Goal: Information Seeking & Learning: Learn about a topic

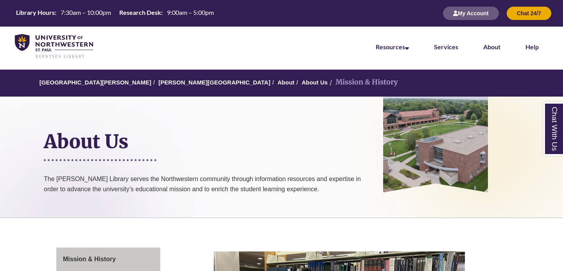
scroll to position [238, 0]
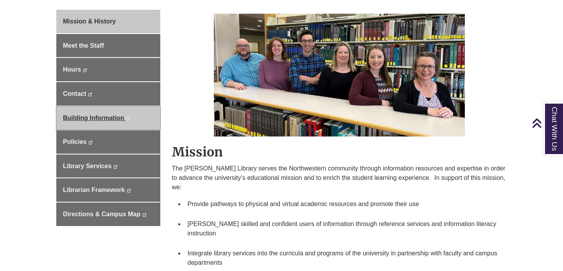
click at [120, 115] on span "Building Information" at bounding box center [93, 118] width 61 height 7
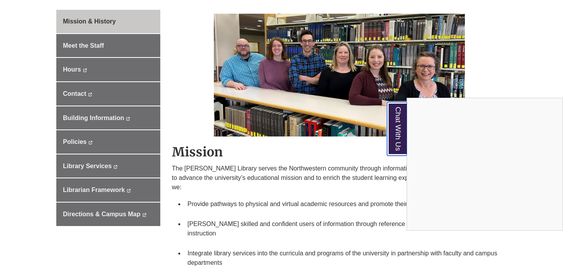
click at [396, 111] on link "Chat With Us" at bounding box center [397, 129] width 20 height 54
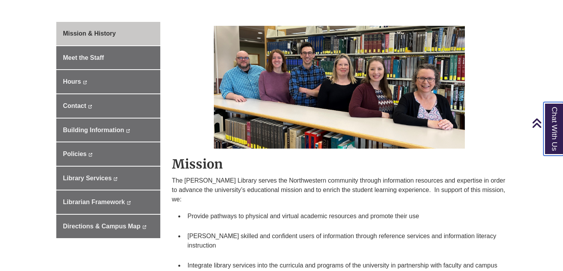
scroll to position [185, 0]
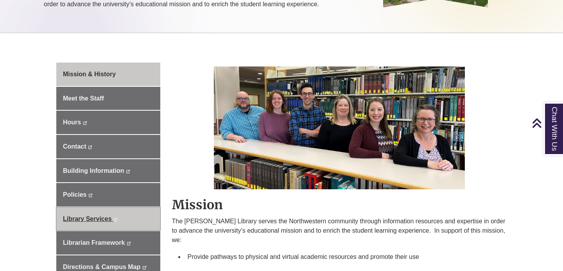
click at [127, 222] on link "Library Services This link opens in a new window This link opens in a new window" at bounding box center [108, 218] width 104 height 23
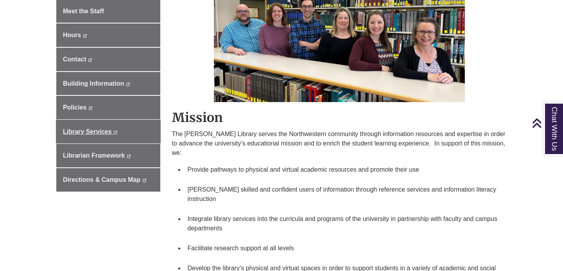
scroll to position [272, 0]
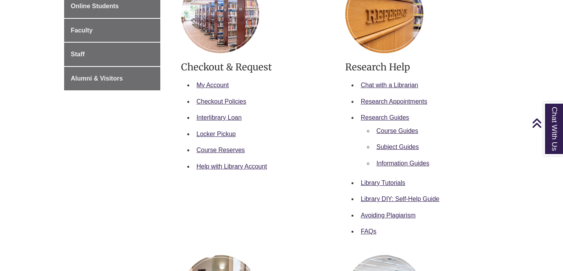
scroll to position [187, 0]
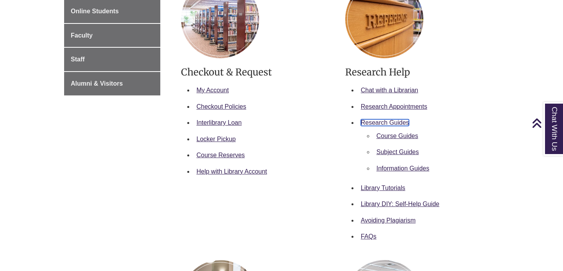
click at [393, 123] on link "Research Guides" at bounding box center [385, 122] width 48 height 7
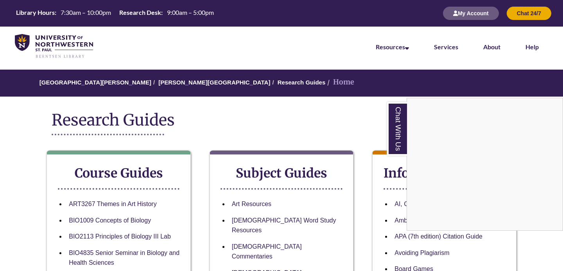
scroll to position [93, 0]
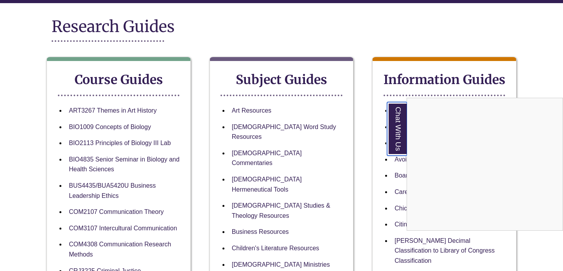
click at [400, 138] on link "Chat With Us" at bounding box center [397, 129] width 20 height 54
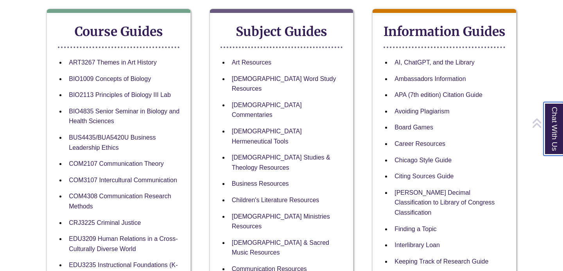
scroll to position [145, 0]
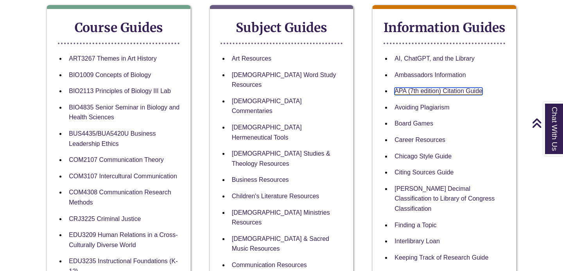
click at [415, 92] on link "APA (7th edition) Citation Guide" at bounding box center [438, 91] width 88 height 7
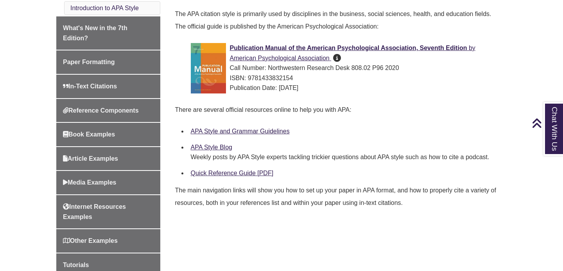
scroll to position [245, 0]
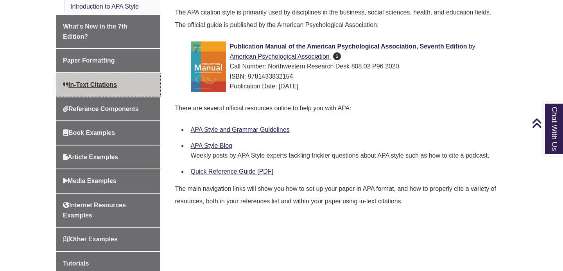
click at [124, 82] on link "In-Text Citations" at bounding box center [108, 84] width 104 height 23
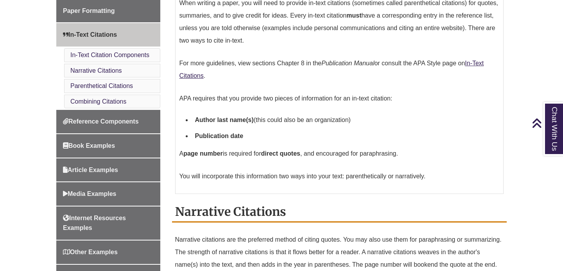
scroll to position [212, 0]
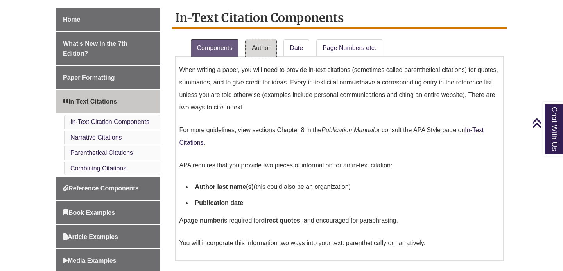
click at [256, 46] on link "Author" at bounding box center [261, 47] width 31 height 17
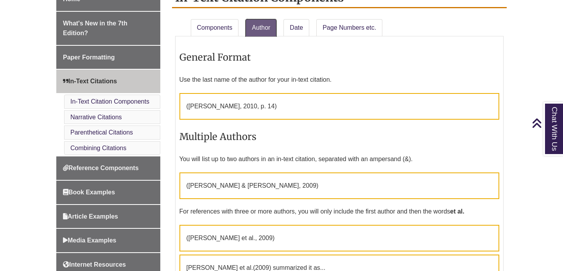
scroll to position [235, 0]
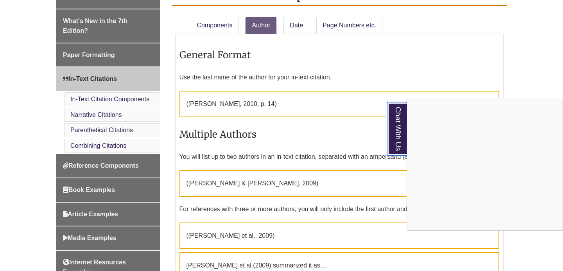
click at [398, 113] on link "Chat With Us" at bounding box center [397, 129] width 20 height 54
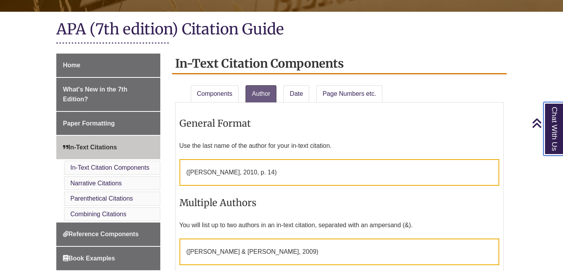
scroll to position [159, 0]
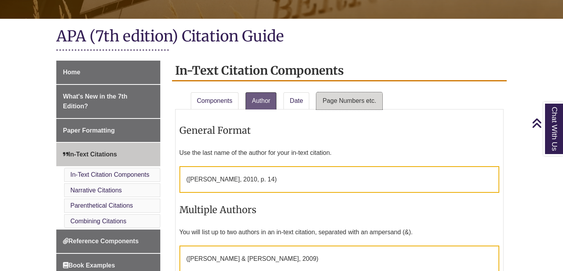
click at [346, 104] on link "Page Numbers etc." at bounding box center [349, 100] width 66 height 17
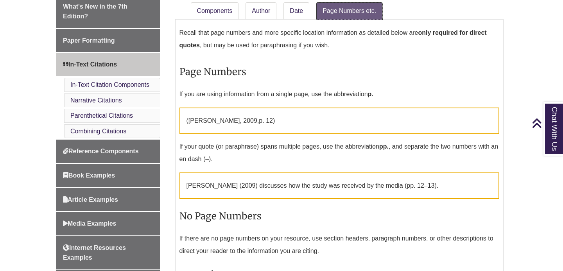
scroll to position [248, 0]
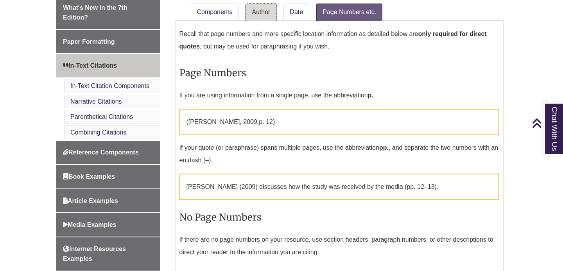
click at [269, 14] on link "Author" at bounding box center [261, 12] width 31 height 17
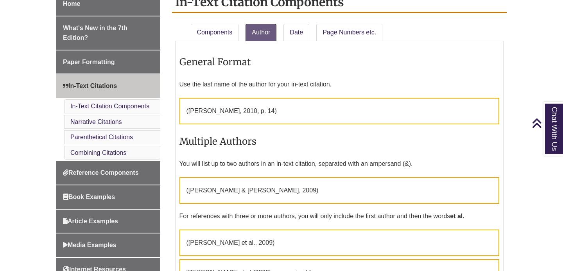
scroll to position [229, 0]
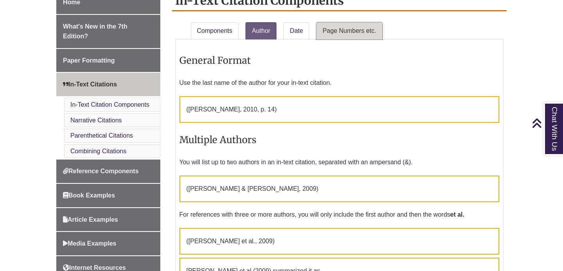
click at [360, 30] on link "Page Numbers etc." at bounding box center [349, 30] width 66 height 17
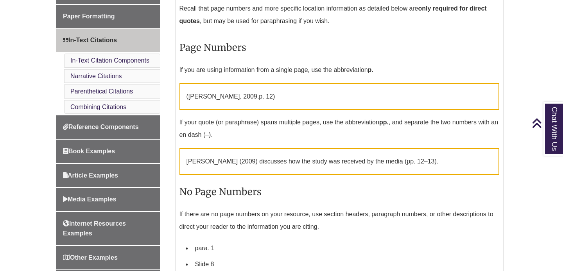
scroll to position [163, 0]
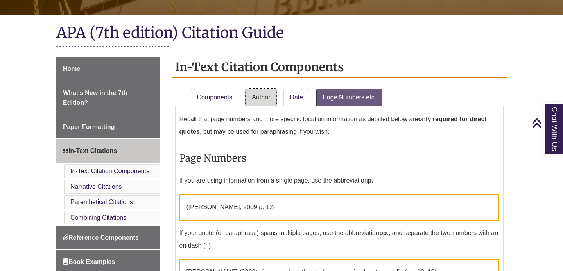
click at [253, 98] on link "Author" at bounding box center [261, 97] width 31 height 17
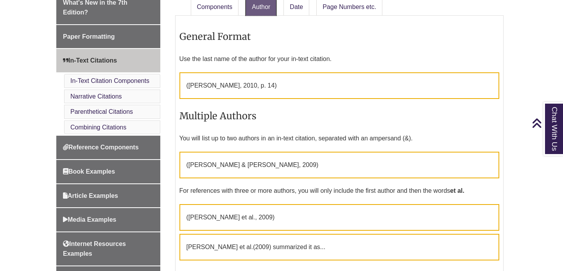
scroll to position [210, 0]
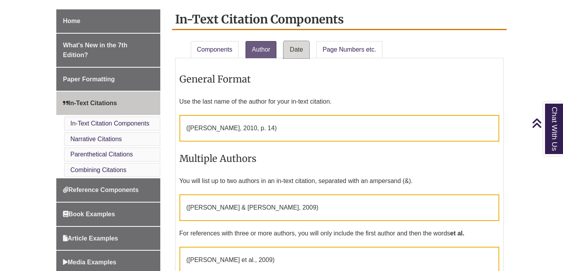
click at [299, 51] on link "Date" at bounding box center [296, 49] width 26 height 17
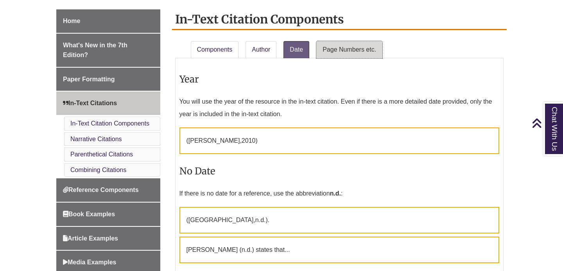
click at [340, 47] on link "Page Numbers etc." at bounding box center [349, 49] width 66 height 17
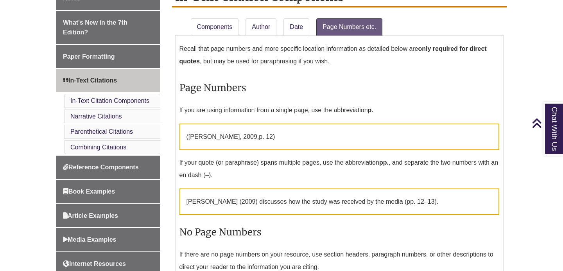
scroll to position [237, 0]
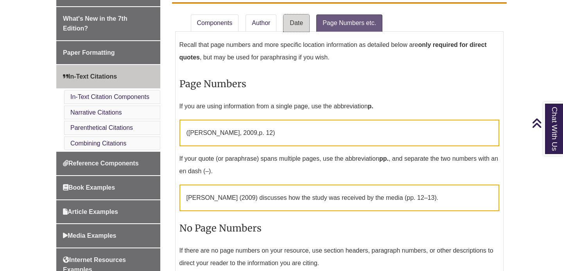
click at [299, 21] on link "Date" at bounding box center [296, 22] width 26 height 17
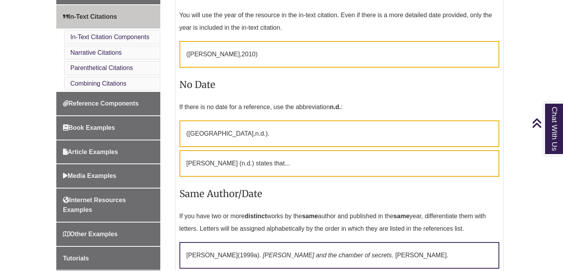
scroll to position [116, 0]
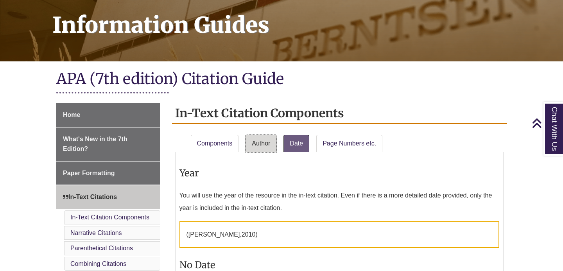
click at [267, 149] on link "Author" at bounding box center [261, 143] width 31 height 17
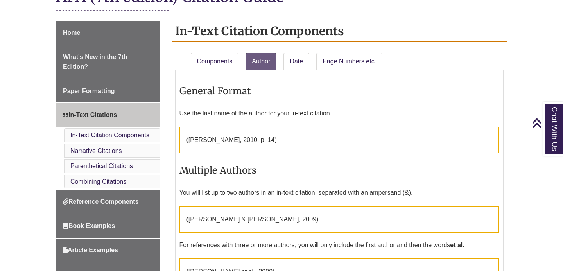
scroll to position [210, 0]
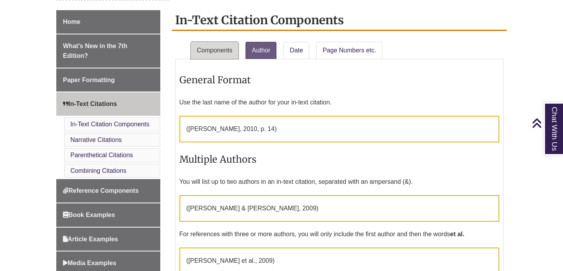
click at [227, 50] on link "Components" at bounding box center [215, 50] width 48 height 17
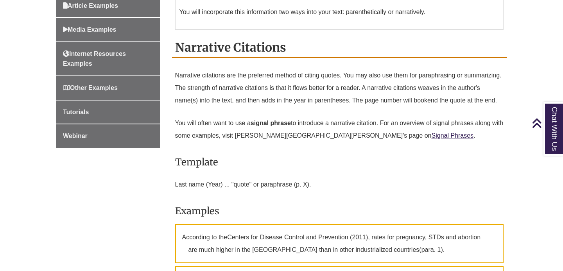
scroll to position [287, 0]
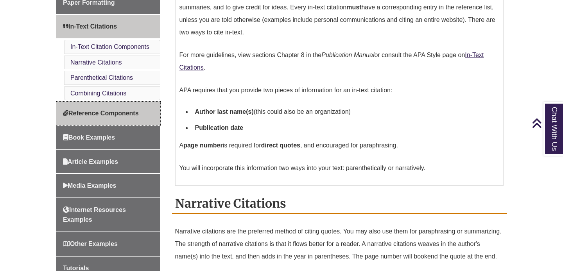
click at [132, 116] on span "Reference Components" at bounding box center [101, 113] width 76 height 7
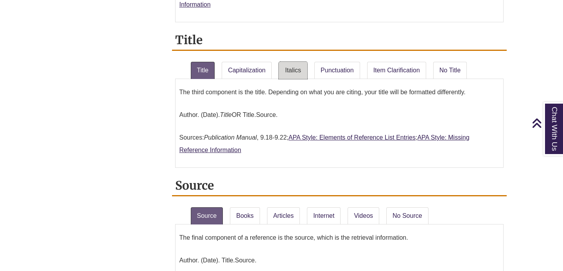
scroll to position [737, 0]
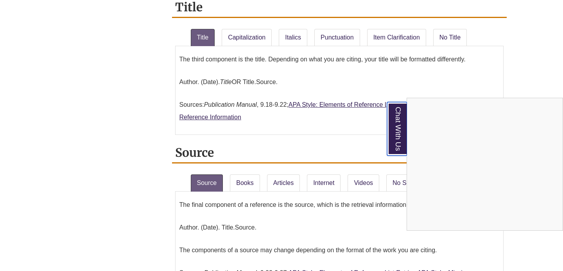
click at [400, 126] on link "Chat With Us" at bounding box center [397, 129] width 20 height 54
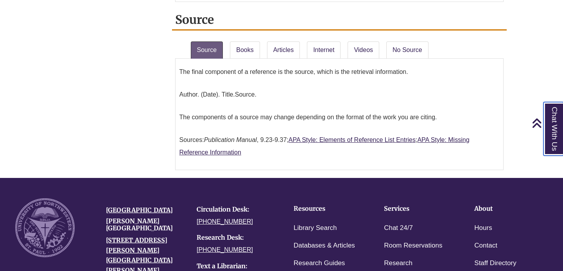
scroll to position [821, 0]
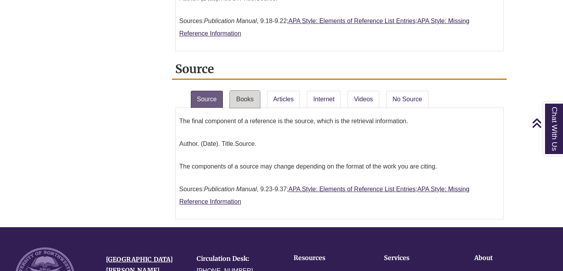
click at [250, 101] on link "Books" at bounding box center [245, 99] width 30 height 17
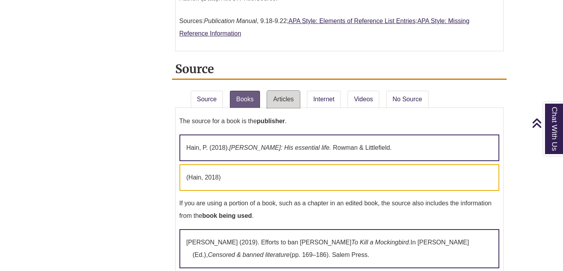
click at [283, 96] on link "Articles" at bounding box center [283, 99] width 33 height 17
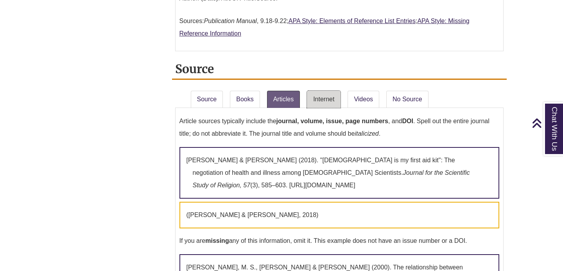
click at [330, 92] on link "Internet" at bounding box center [324, 99] width 34 height 17
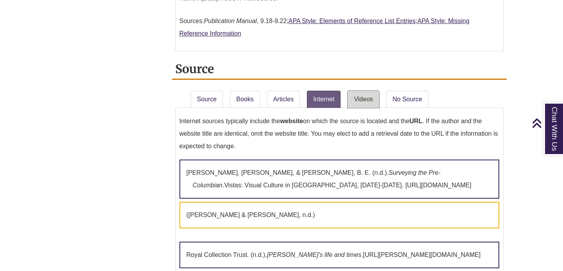
click at [371, 92] on link "Videos" at bounding box center [364, 99] width 32 height 17
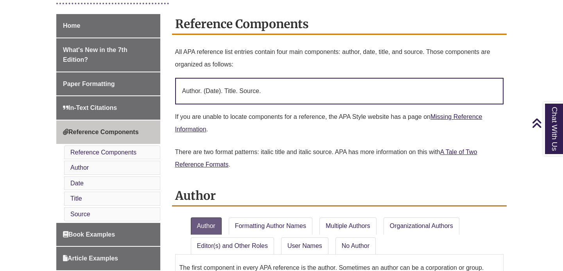
scroll to position [206, 0]
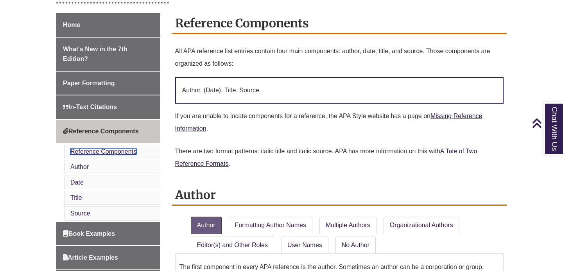
click at [122, 148] on link "Reference Components" at bounding box center [103, 151] width 66 height 7
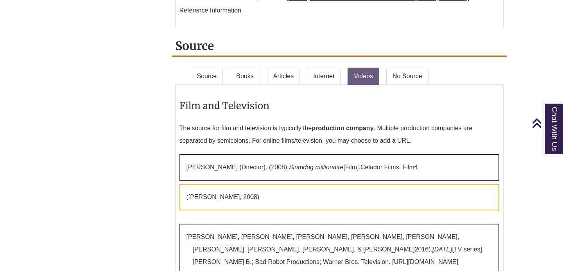
scroll to position [846, 0]
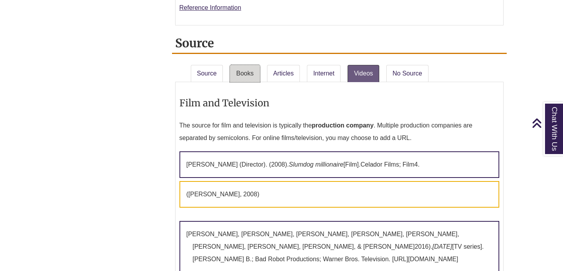
click at [252, 72] on link "Books" at bounding box center [245, 73] width 30 height 17
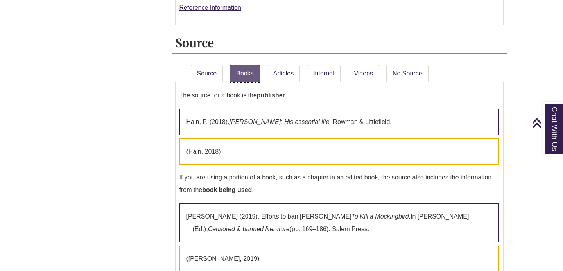
click at [252, 72] on link "Books" at bounding box center [245, 73] width 30 height 17
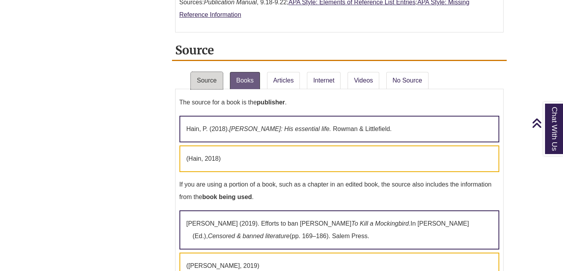
click at [213, 80] on link "Source" at bounding box center [207, 80] width 32 height 17
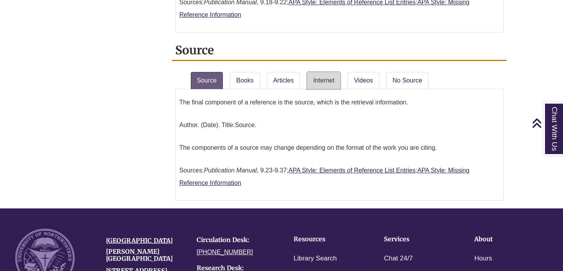
click at [326, 79] on link "Internet" at bounding box center [324, 80] width 34 height 17
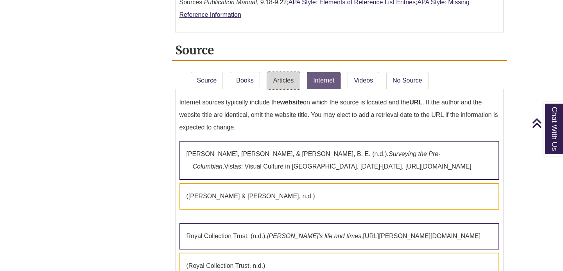
click at [281, 82] on link "Articles" at bounding box center [283, 80] width 33 height 17
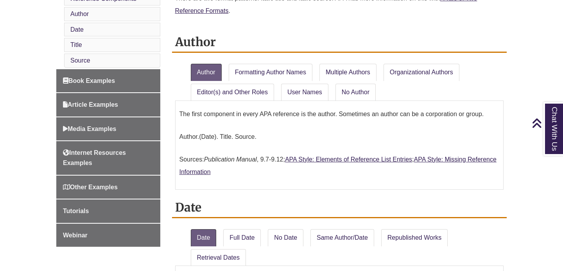
scroll to position [362, 0]
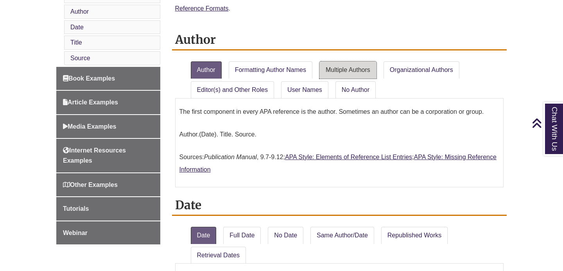
click at [355, 74] on link "Multiple Authors" at bounding box center [347, 69] width 57 height 17
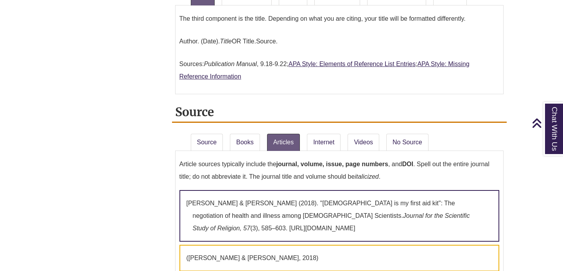
scroll to position [1205, 0]
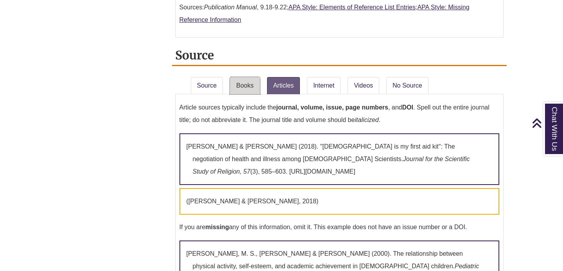
click at [250, 77] on link "Books" at bounding box center [245, 85] width 30 height 17
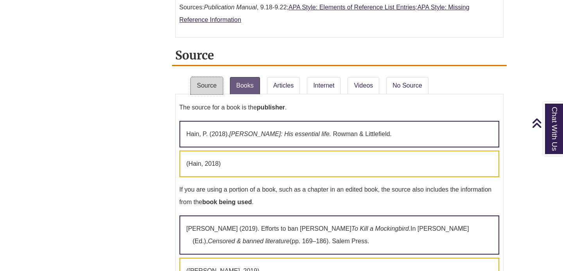
click at [214, 77] on link "Source" at bounding box center [207, 85] width 32 height 17
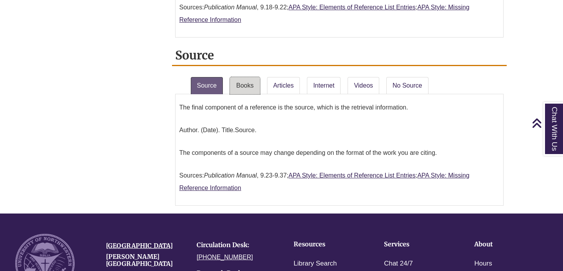
click at [253, 77] on link "Books" at bounding box center [245, 85] width 30 height 17
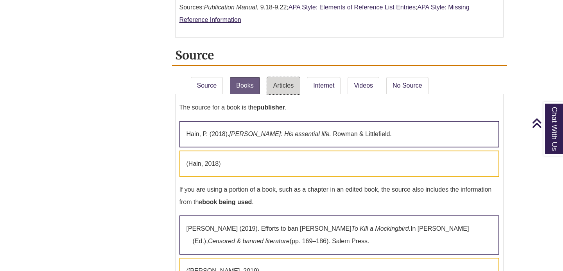
click at [286, 77] on link "Articles" at bounding box center [283, 85] width 33 height 17
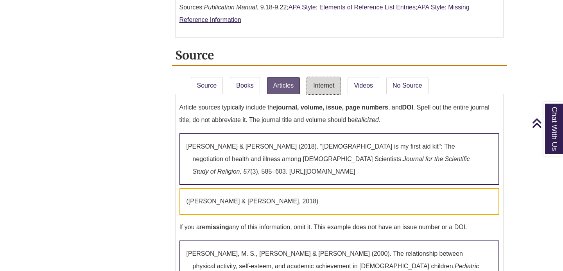
click at [332, 77] on link "Internet" at bounding box center [324, 85] width 34 height 17
